Goal: Task Accomplishment & Management: Use online tool/utility

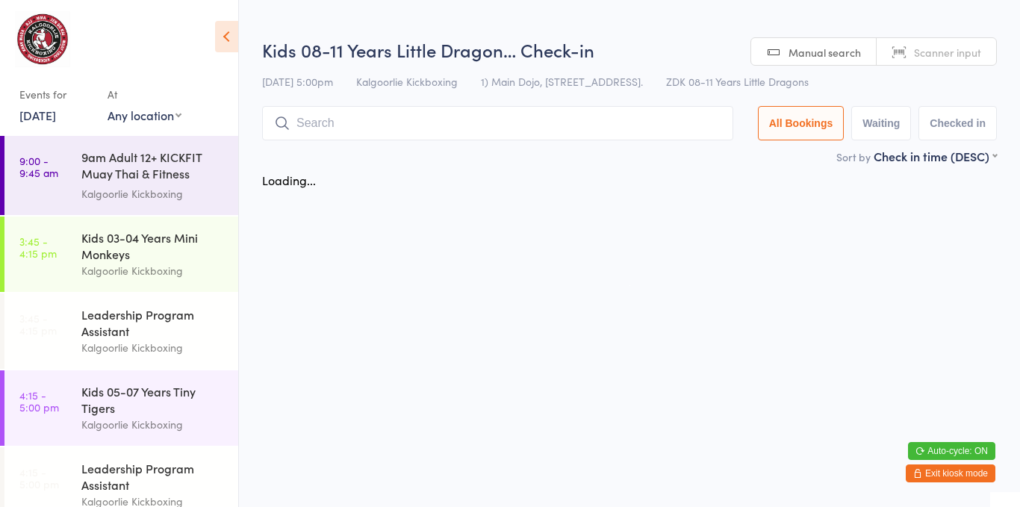
scroll to position [217, 0]
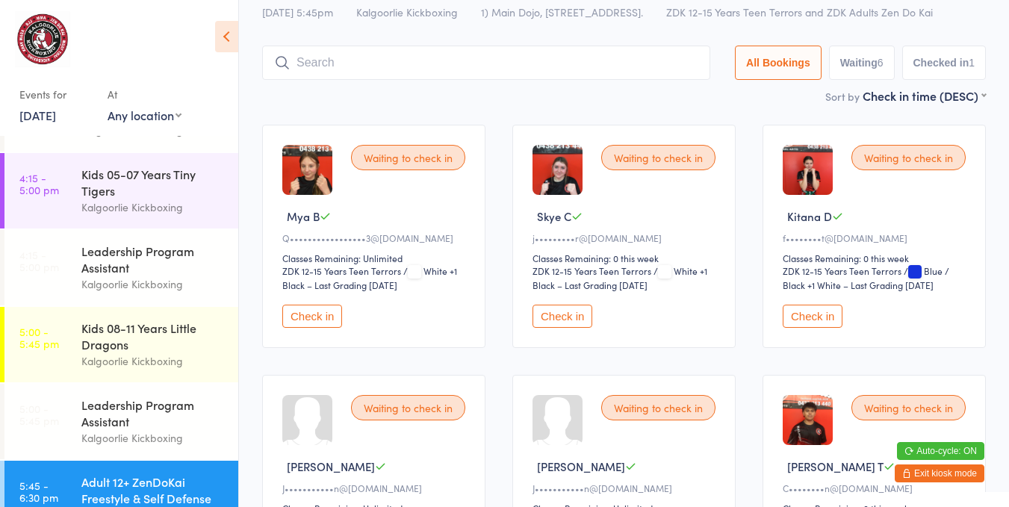
click at [554, 309] on button "Check in" at bounding box center [563, 316] width 60 height 23
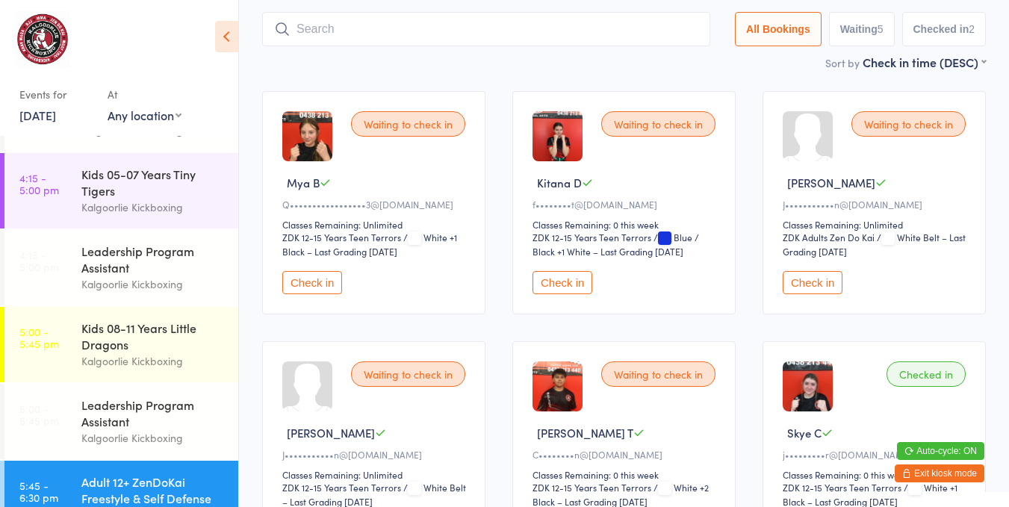
scroll to position [88, 0]
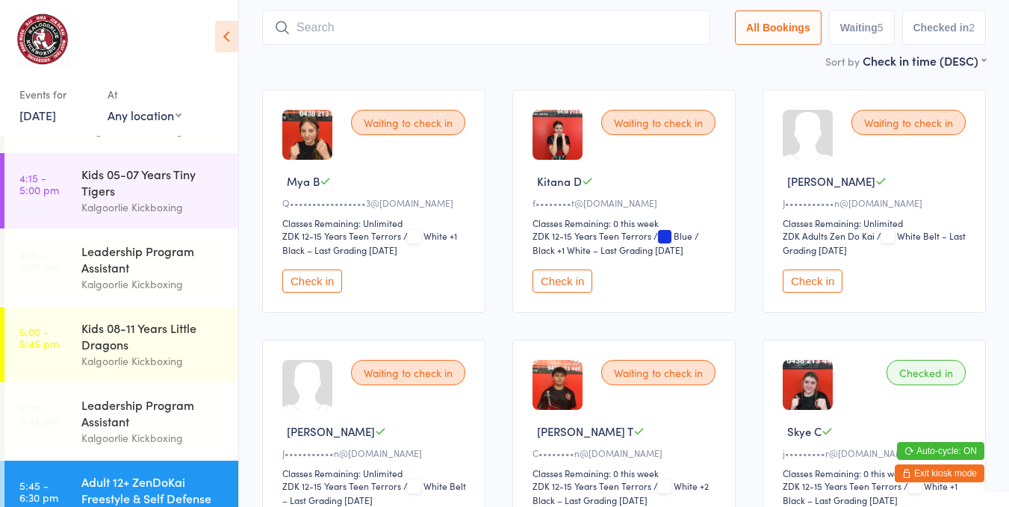
click at [547, 270] on button "Check in" at bounding box center [563, 281] width 60 height 23
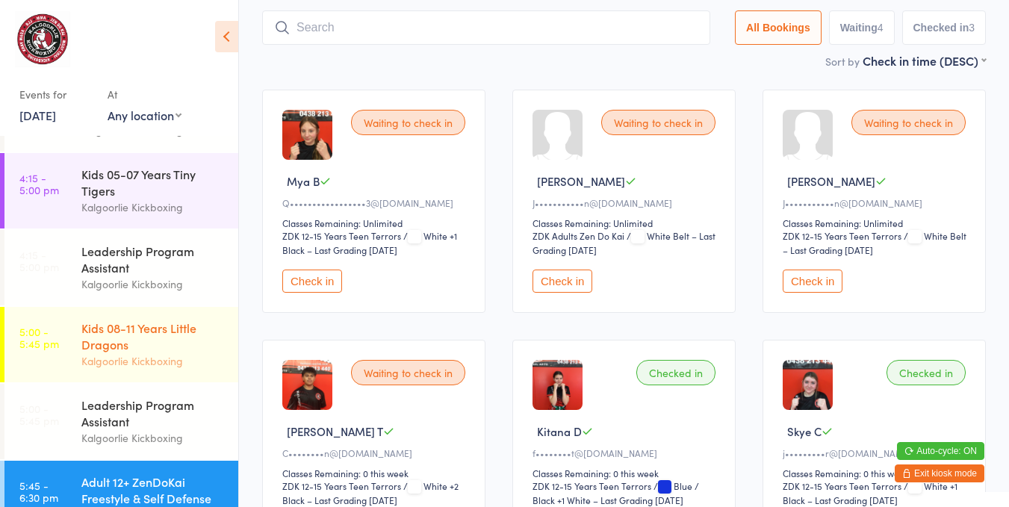
click at [176, 342] on div "Kids 08-11 Years Little Dragons" at bounding box center [153, 336] width 144 height 33
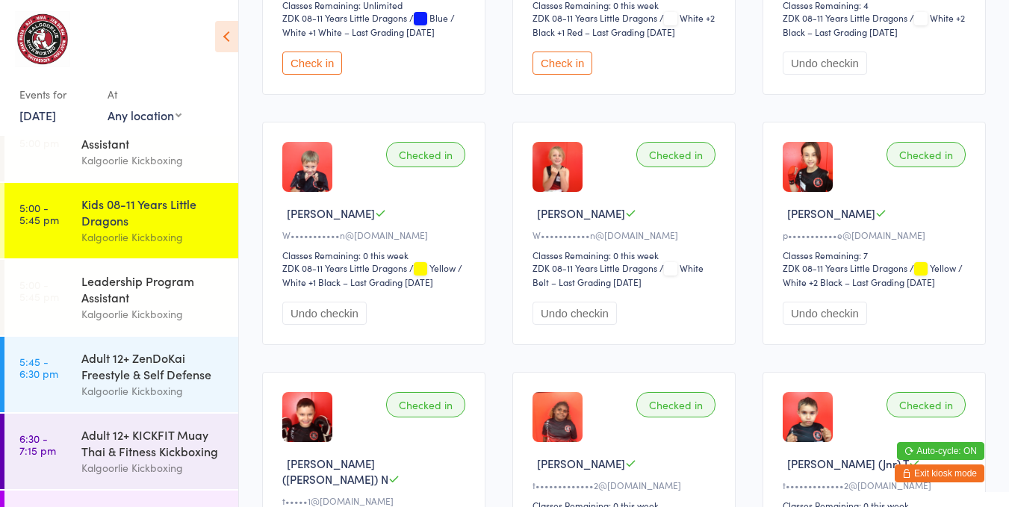
scroll to position [409, 0]
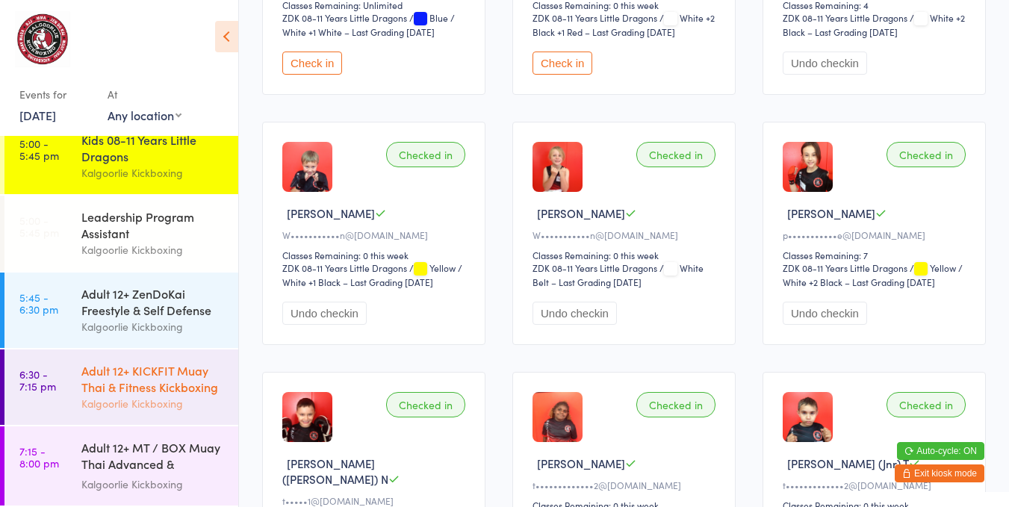
click at [150, 396] on div "Kalgoorlie Kickboxing" at bounding box center [153, 403] width 144 height 17
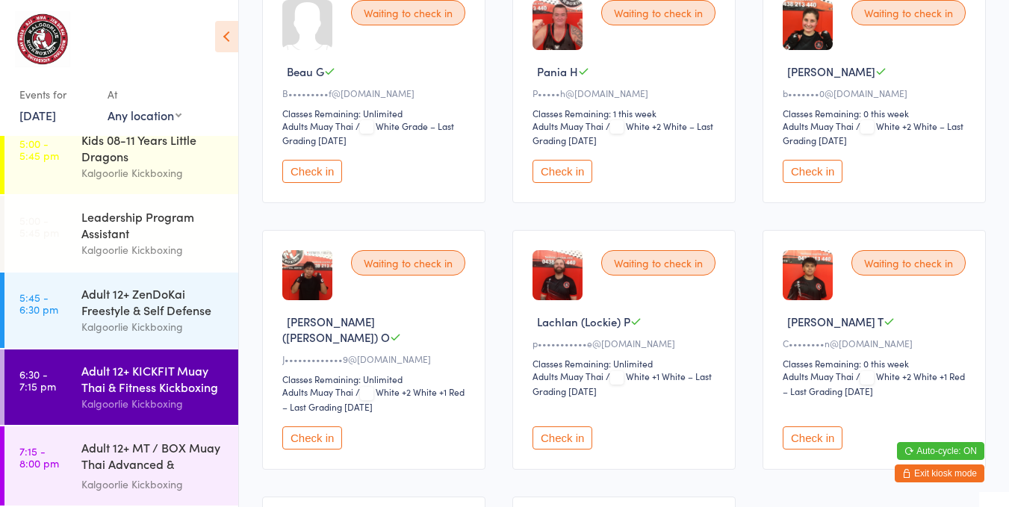
scroll to position [109, 0]
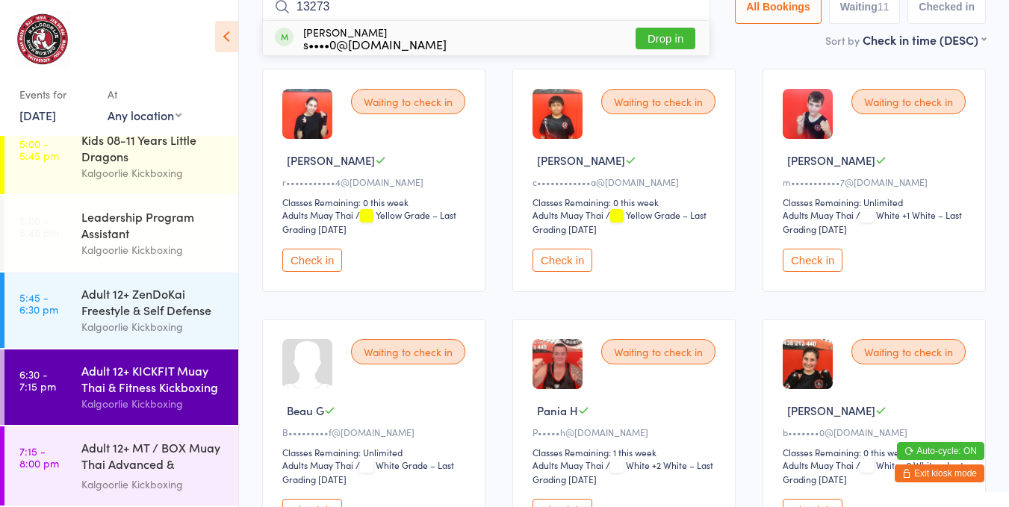
type input "13273"
click at [674, 20] on ul "[PERSON_NAME] s••••0@[DOMAIN_NAME] Drop in" at bounding box center [486, 38] width 448 height 36
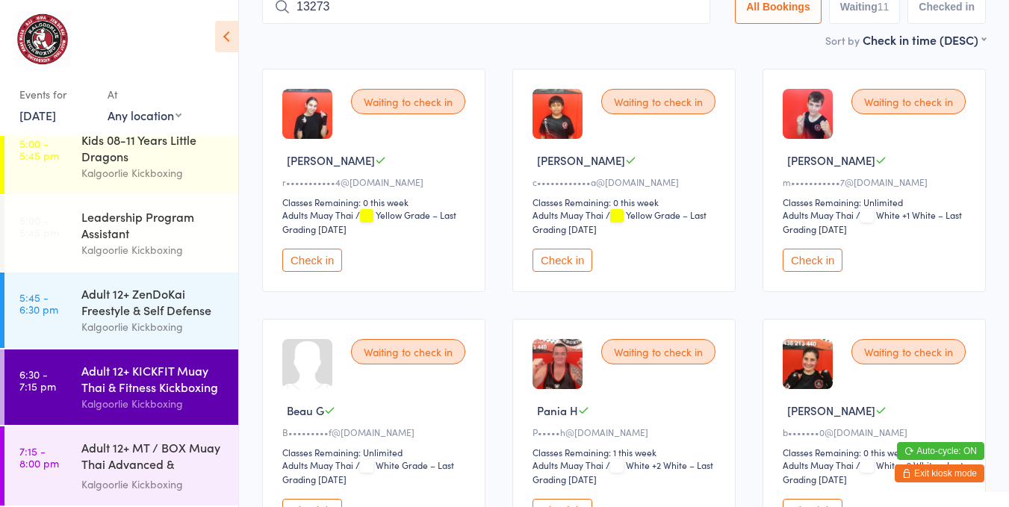
click at [165, 403] on div "Kalgoorlie Kickboxing" at bounding box center [153, 403] width 144 height 17
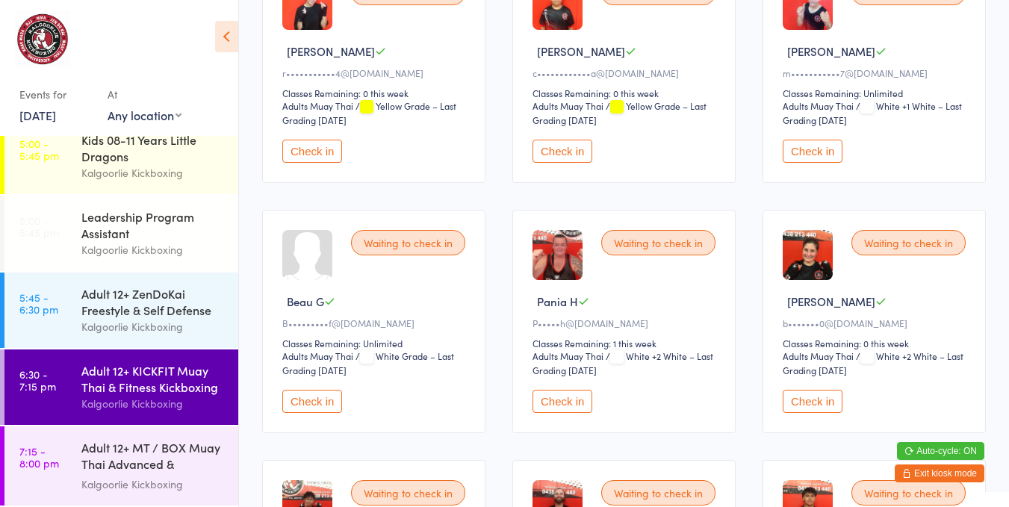
scroll to position [0, 0]
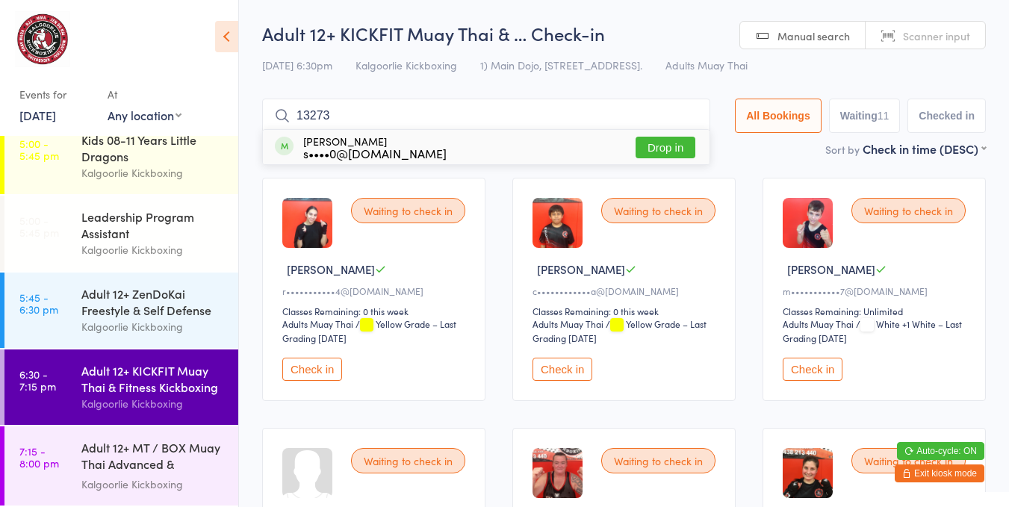
type input "13273"
click at [660, 156] on button "Drop in" at bounding box center [666, 148] width 60 height 22
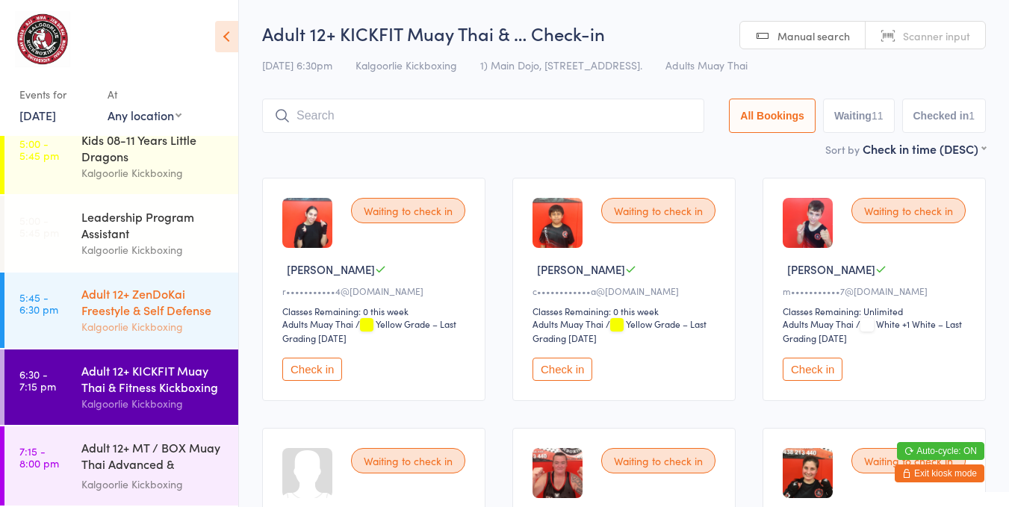
click at [174, 288] on div "Adult 12+ ZenDoKai Freestyle & Self Defense" at bounding box center [153, 301] width 144 height 33
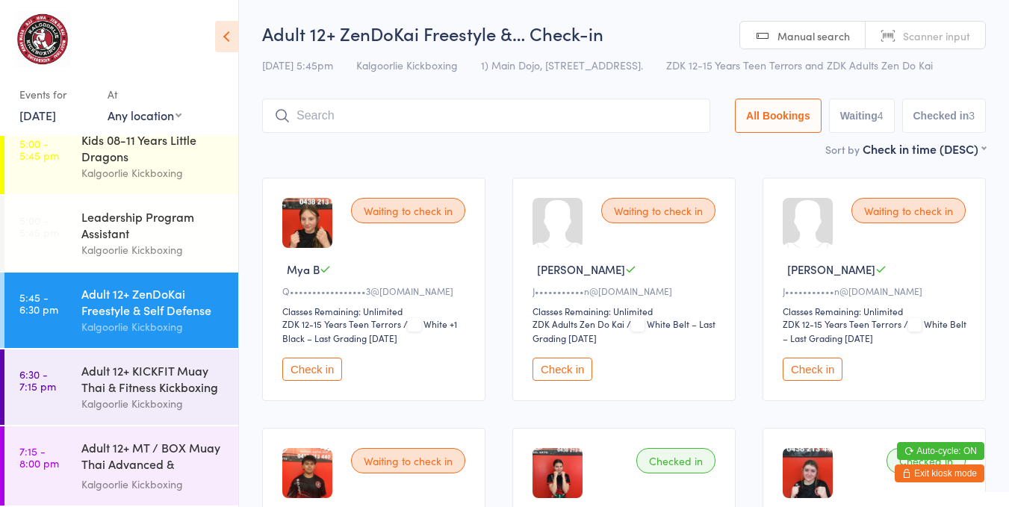
click at [557, 358] on button "Check in" at bounding box center [563, 369] width 60 height 23
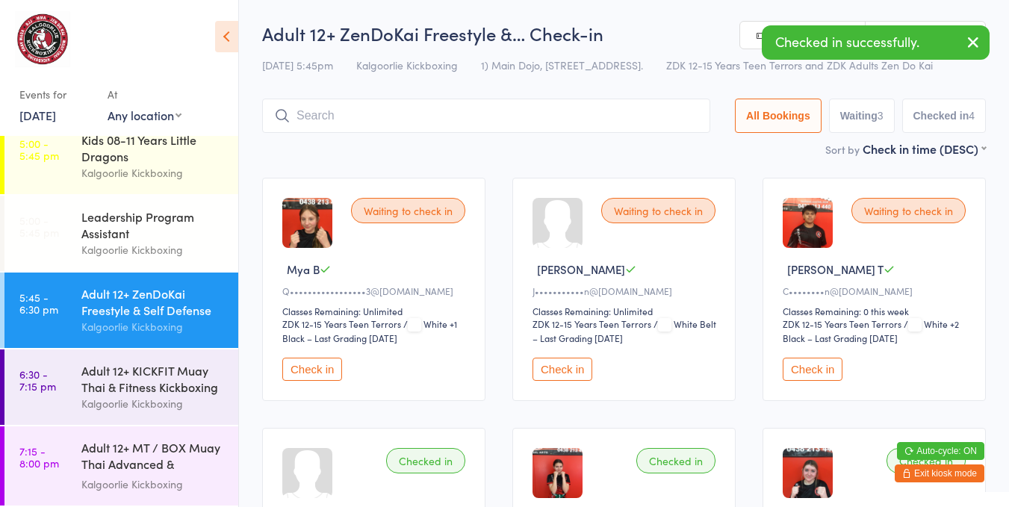
click at [809, 358] on button "Check in" at bounding box center [813, 369] width 60 height 23
click at [565, 361] on button "Check in" at bounding box center [563, 369] width 60 height 23
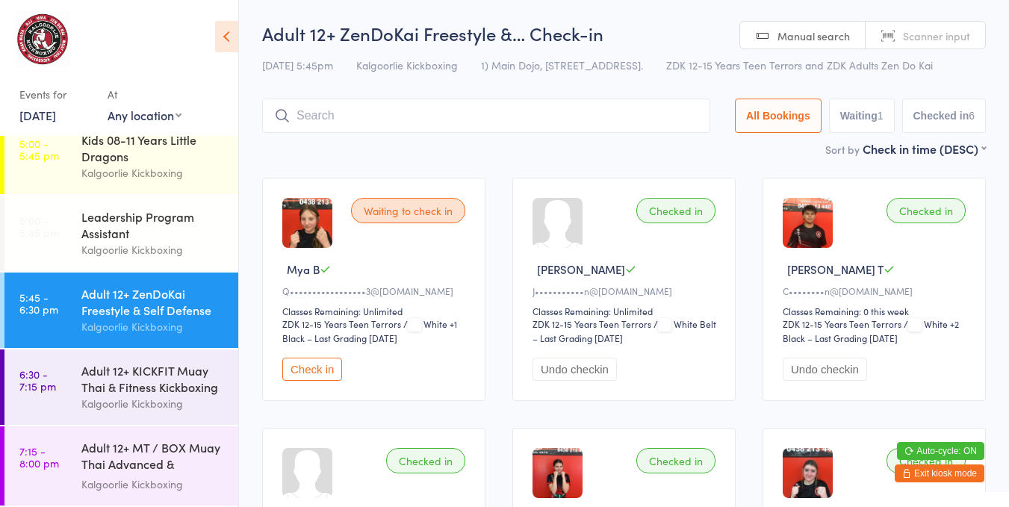
click at [836, 368] on button "Undo checkin" at bounding box center [825, 369] width 84 height 23
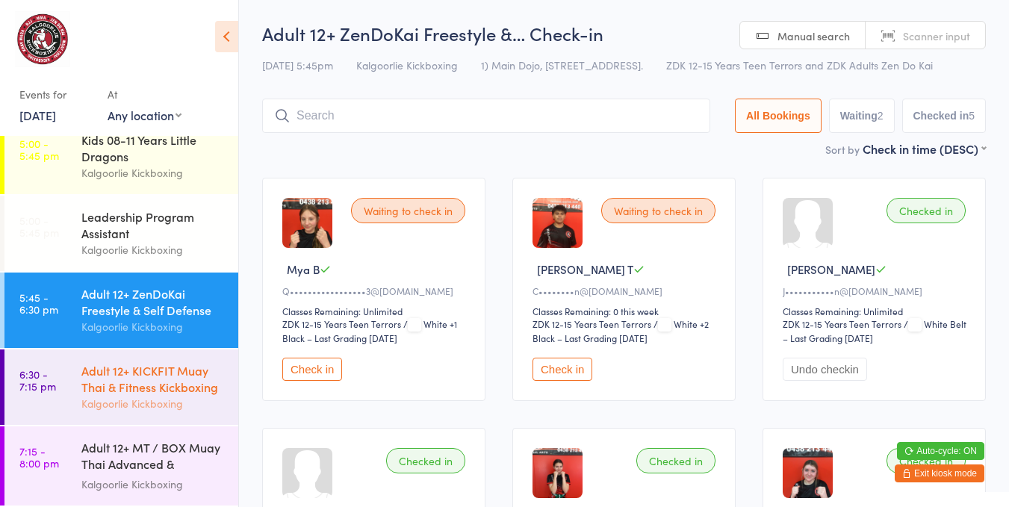
click at [165, 381] on div "Adult 12+ KICKFIT Muay Thai & Fitness Kickboxing" at bounding box center [153, 378] width 144 height 33
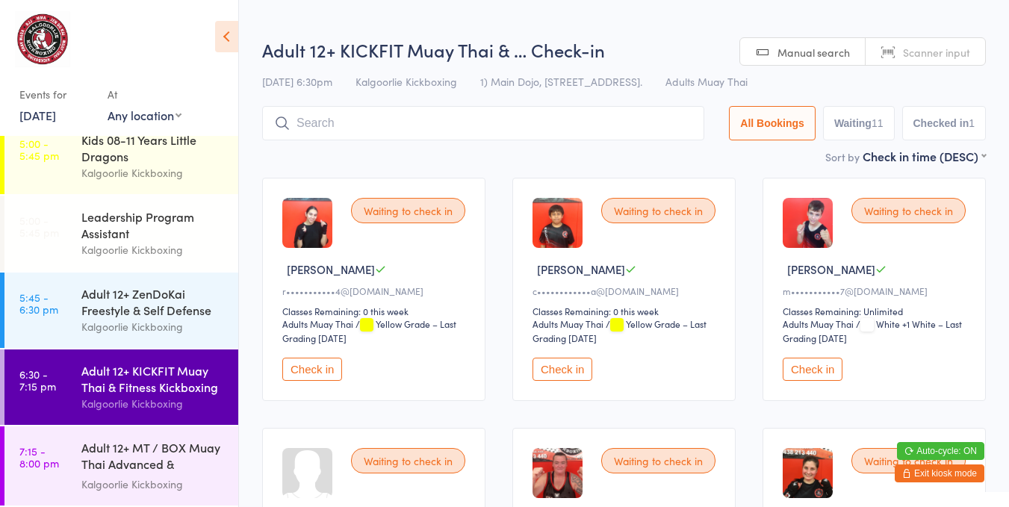
click at [322, 359] on button "Check in" at bounding box center [312, 369] width 60 height 23
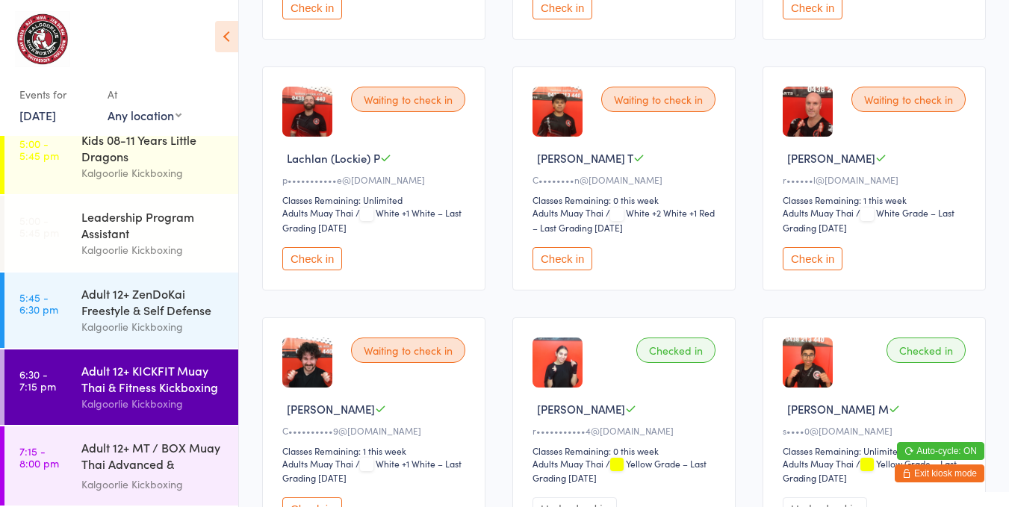
scroll to position [633, 0]
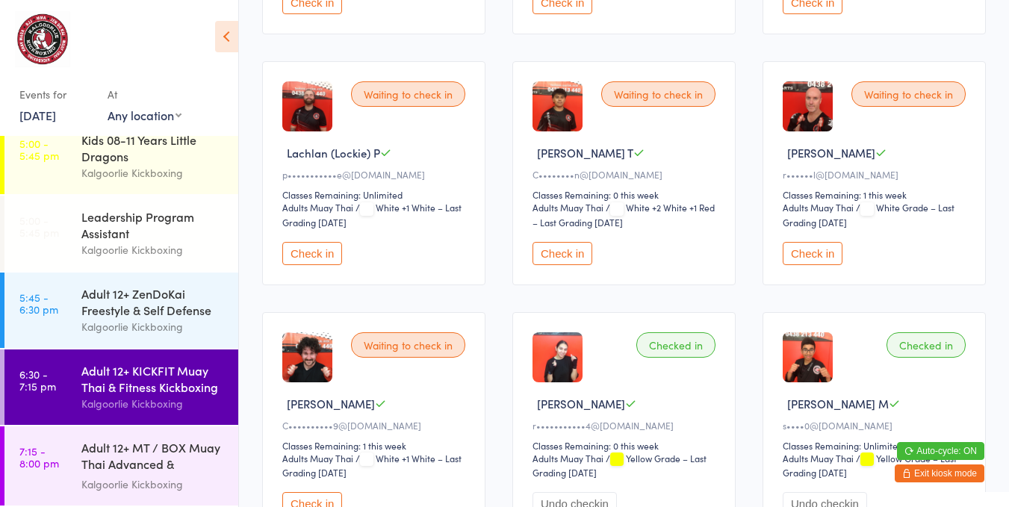
click at [320, 242] on button "Check in" at bounding box center [312, 253] width 60 height 23
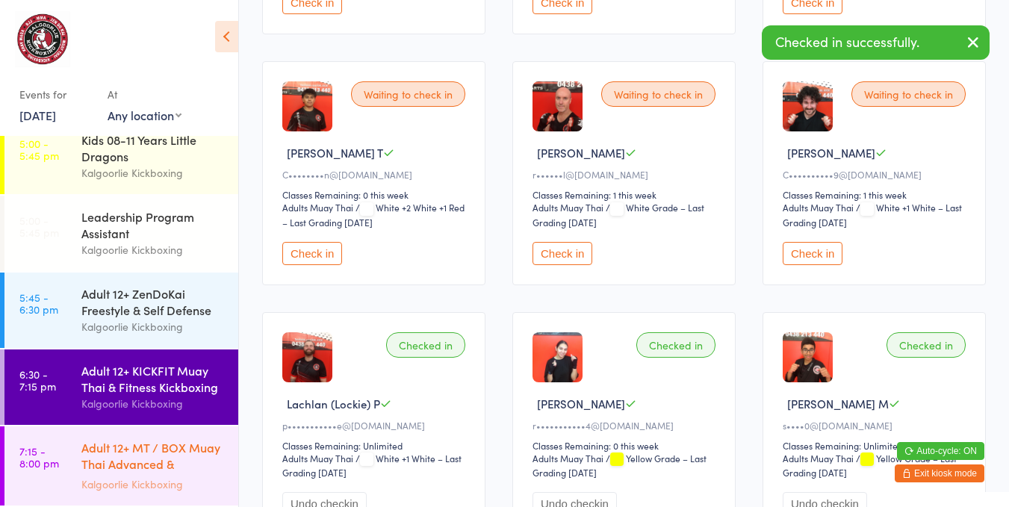
click at [146, 439] on div "Adult 12+ MT / BOX Muay Thai Advanced & SPARRING" at bounding box center [153, 457] width 144 height 37
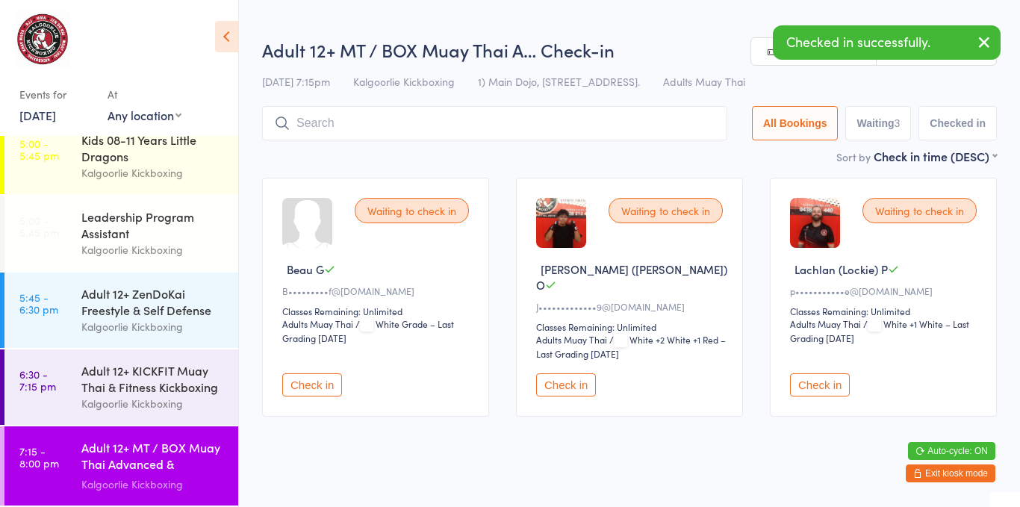
click at [834, 376] on button "Check in" at bounding box center [820, 384] width 60 height 23
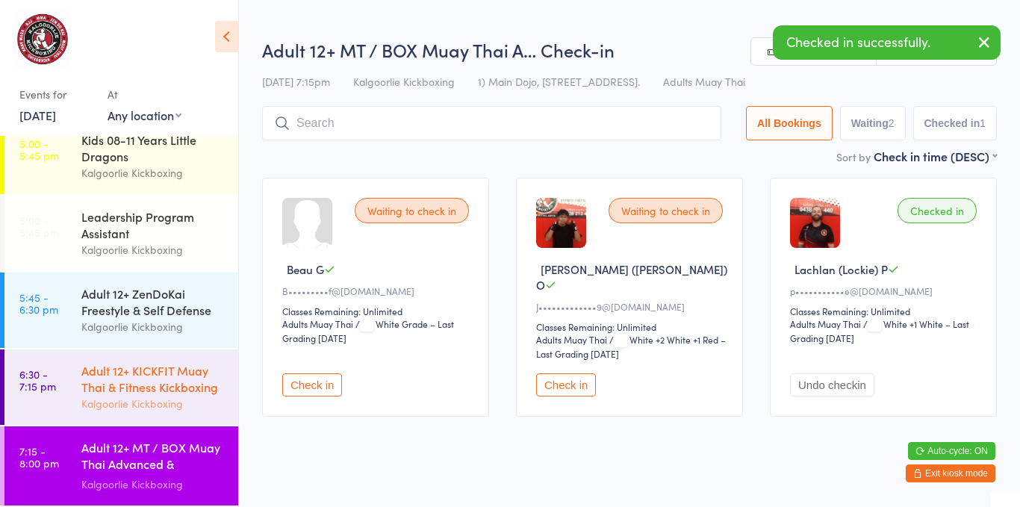
click at [119, 370] on div "Adult 12+ KICKFIT Muay Thai & Fitness Kickboxing" at bounding box center [153, 378] width 144 height 33
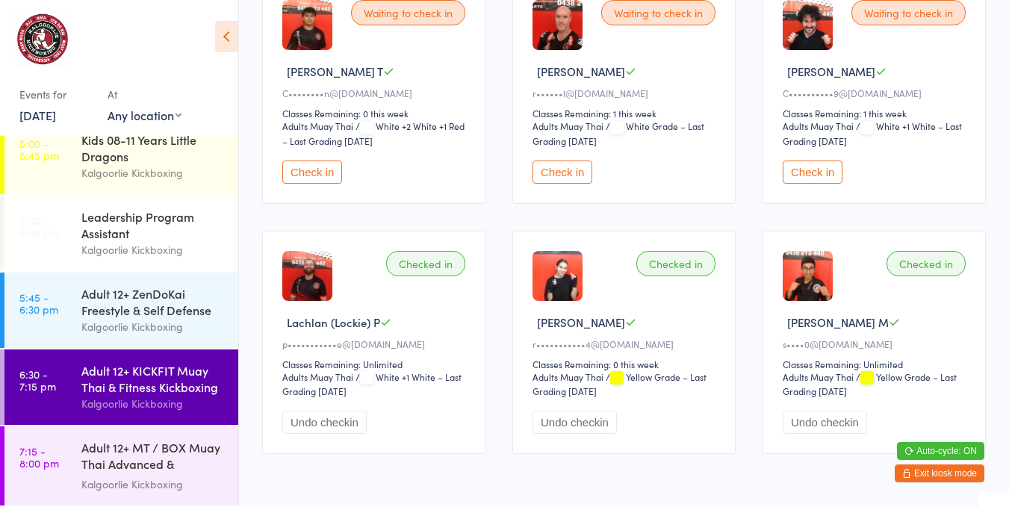
scroll to position [715, 0]
click at [809, 160] on button "Check in" at bounding box center [813, 171] width 60 height 23
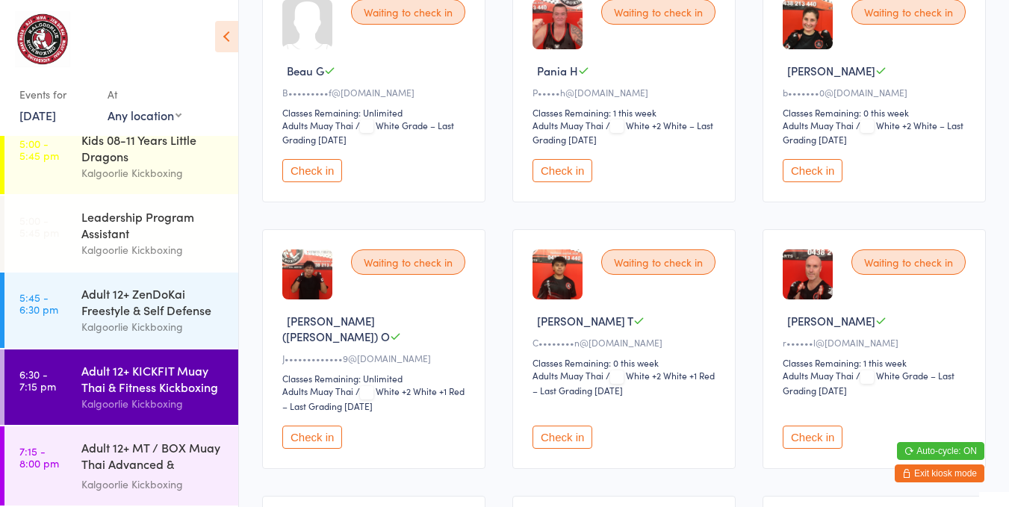
scroll to position [452, 0]
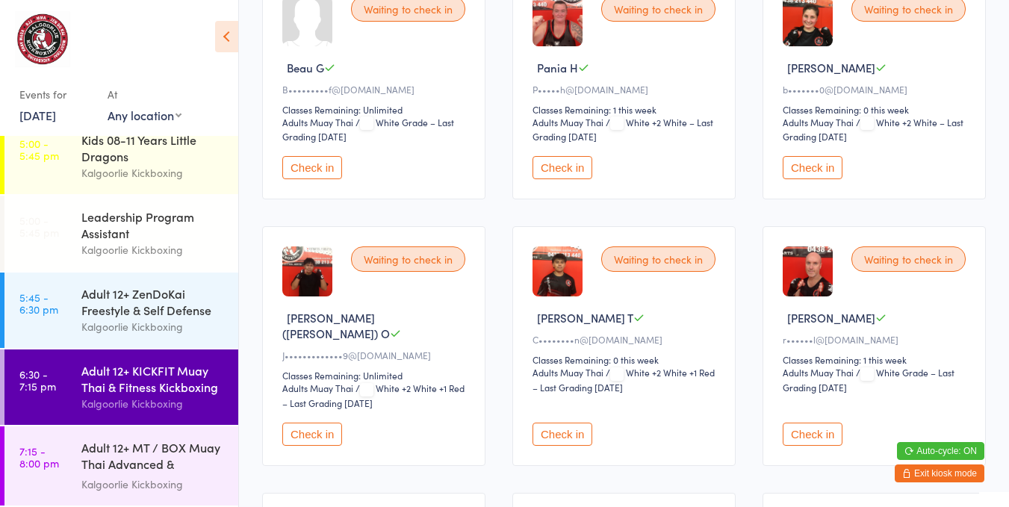
click at [899, 246] on div "Waiting to check in" at bounding box center [909, 258] width 114 height 25
click at [822, 423] on button "Check in" at bounding box center [813, 434] width 60 height 23
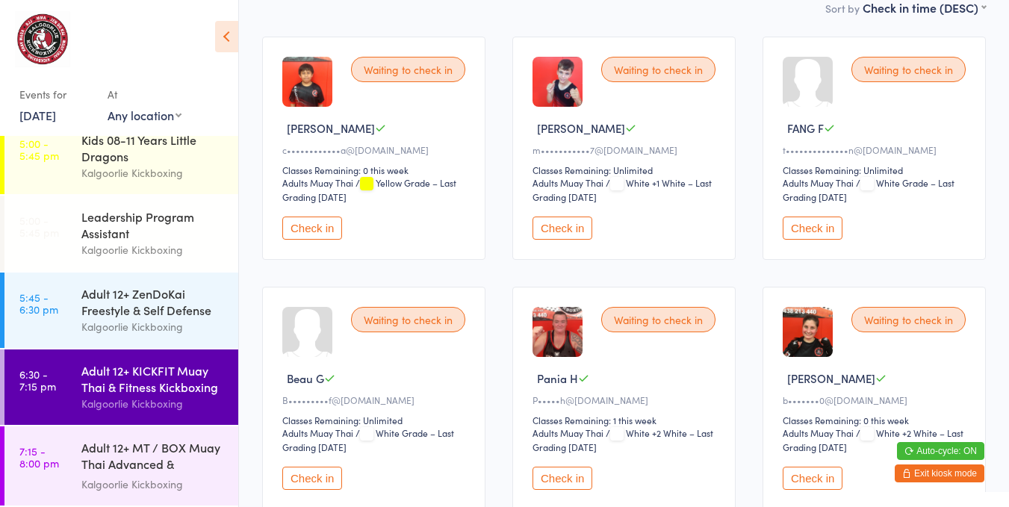
scroll to position [0, 0]
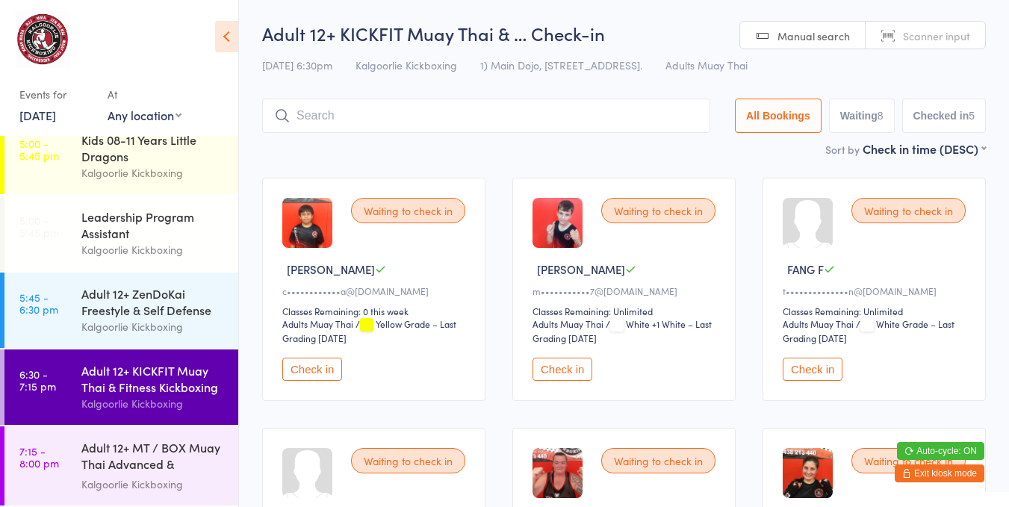
click at [323, 340] on span "/ Yellow Grade – Last Grading [DATE]" at bounding box center [369, 330] width 174 height 27
click at [326, 368] on button "Check in" at bounding box center [312, 369] width 60 height 23
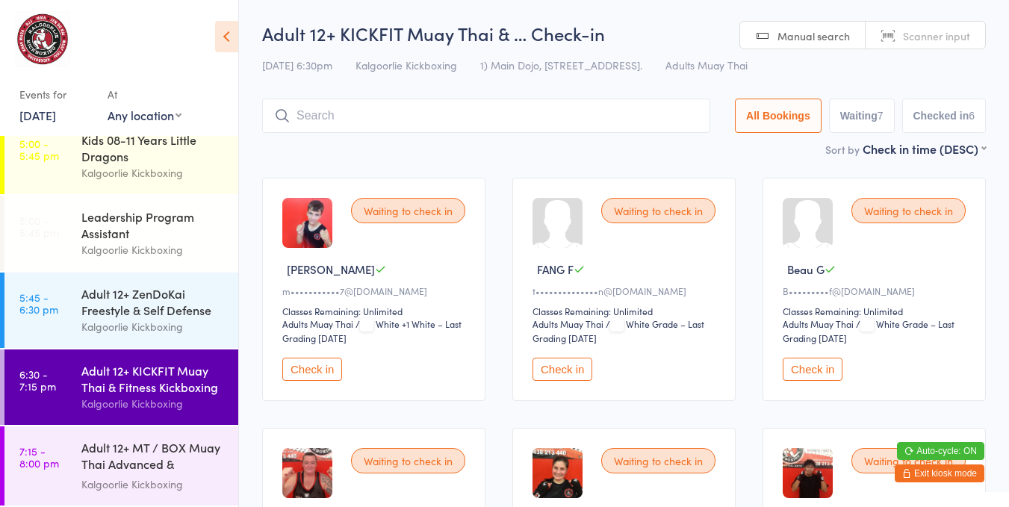
click at [311, 358] on button "Check in" at bounding box center [312, 369] width 60 height 23
click at [309, 358] on button "Check in" at bounding box center [312, 369] width 60 height 23
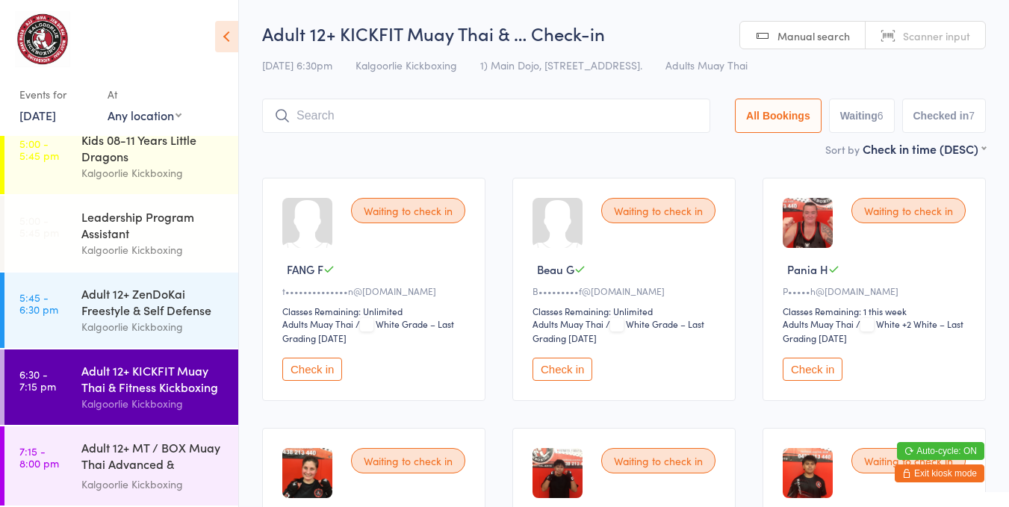
click at [805, 359] on button "Check in" at bounding box center [813, 369] width 60 height 23
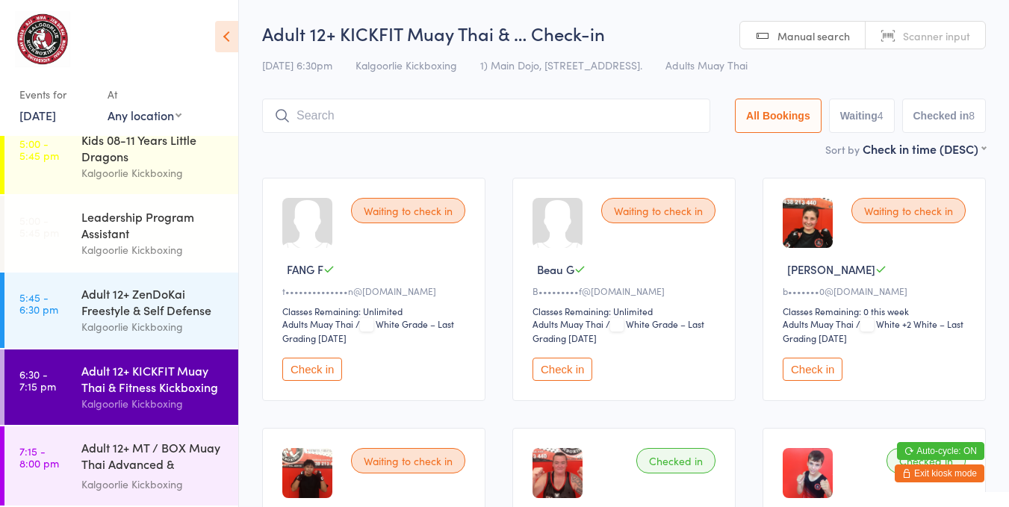
click at [557, 363] on button "Check in" at bounding box center [563, 369] width 60 height 23
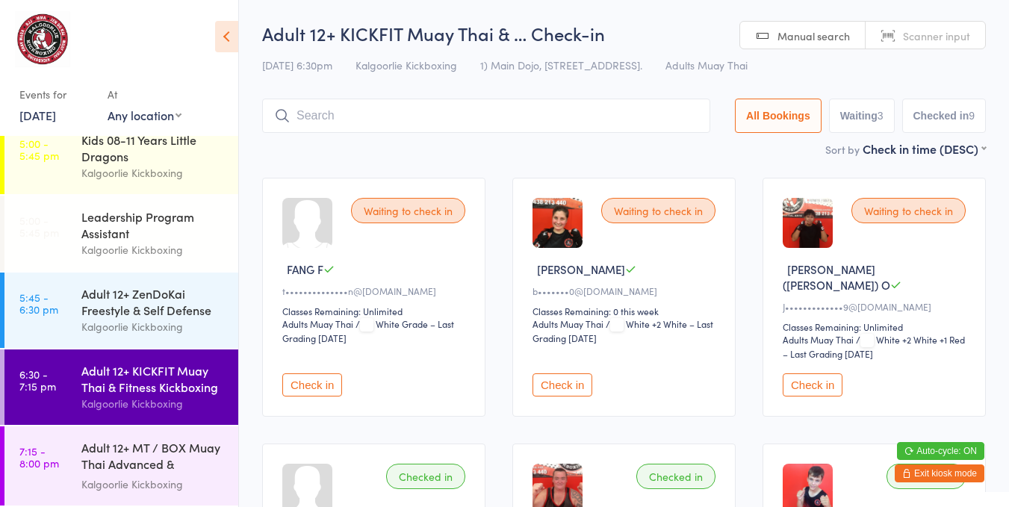
click at [329, 389] on div "Waiting to check in FANG F t••••••••••••••n@[DOMAIN_NAME] Classes Remaining: Un…" at bounding box center [373, 297] width 223 height 239
click at [327, 343] on div "Waiting to check in FANG F t••••••••••••••n@[DOMAIN_NAME] Classes Remaining: Un…" at bounding box center [373, 297] width 223 height 239
click at [316, 373] on button "Check in" at bounding box center [312, 384] width 60 height 23
